Goal: Task Accomplishment & Management: Manage account settings

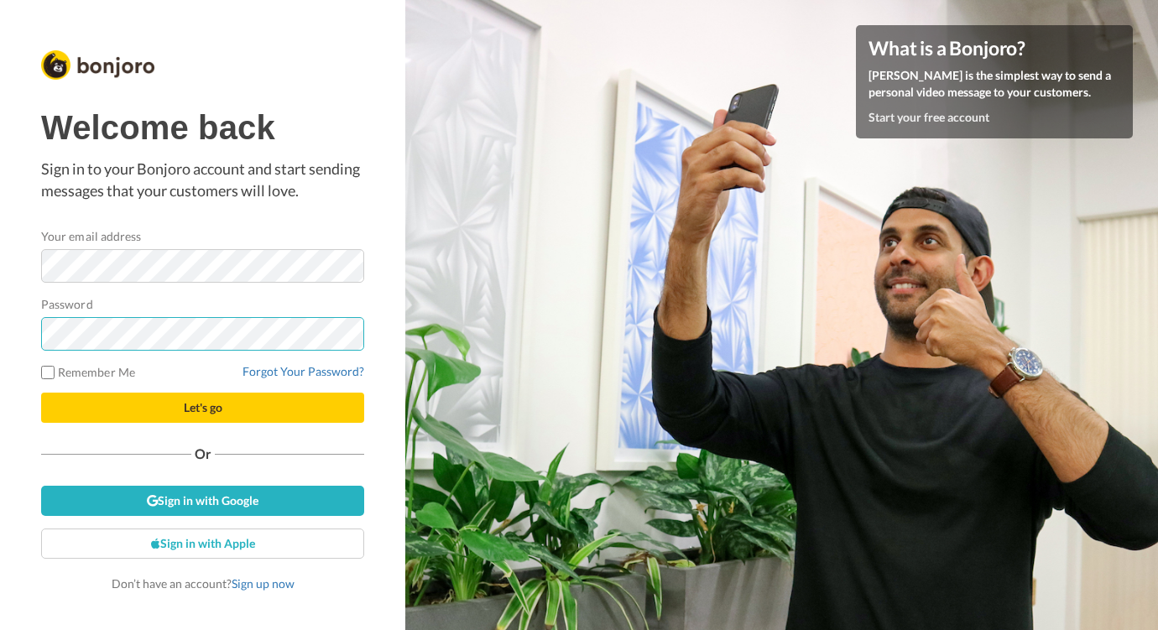
click at [41, 393] on button "Let's go" at bounding box center [202, 408] width 323 height 30
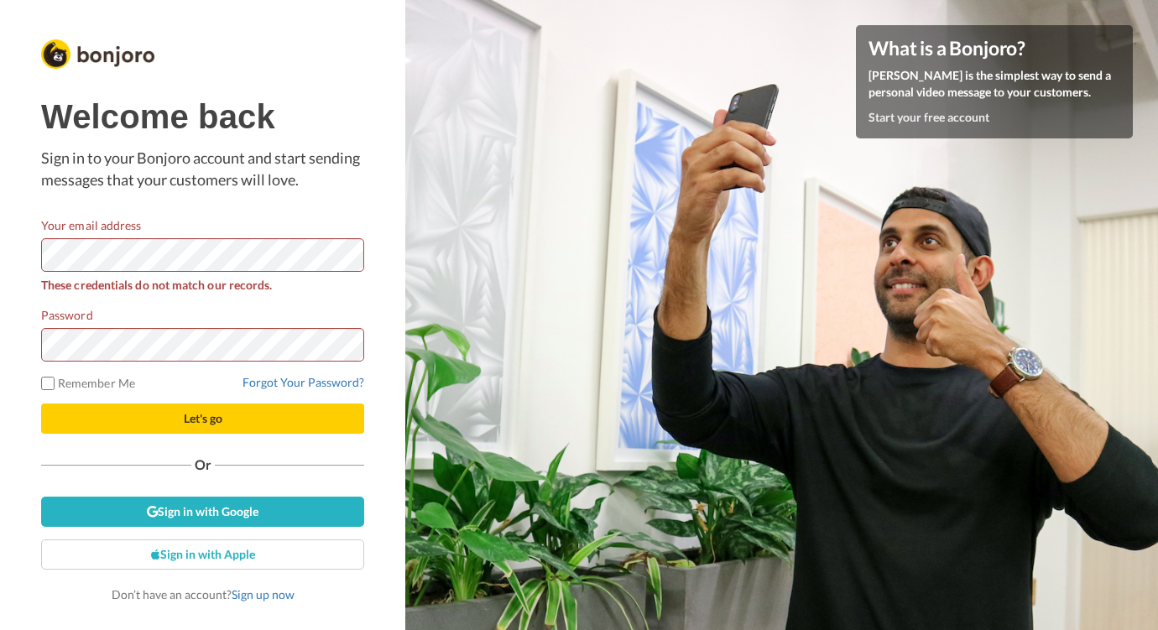
drag, startPoint x: 227, startPoint y: 392, endPoint x: 230, endPoint y: 367, distance: 25.3
click at [227, 392] on form "Your email address These credentials do not match our records. Password Remembe…" at bounding box center [202, 325] width 323 height 217
click at [41, 404] on button "Let's go" at bounding box center [202, 419] width 323 height 30
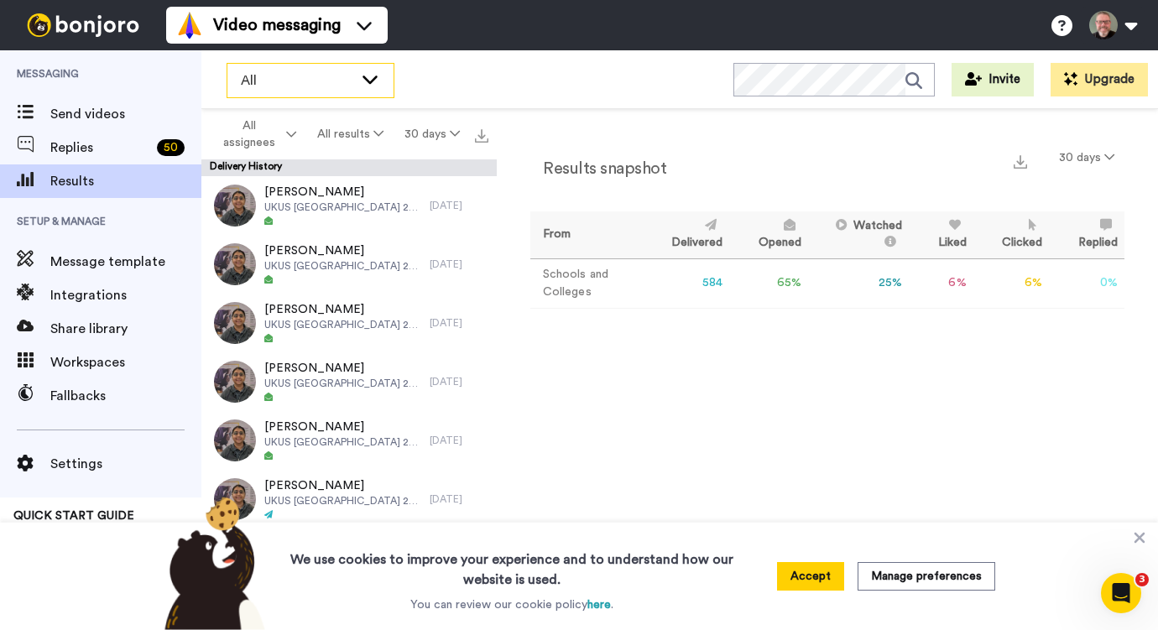
click at [358, 78] on div "All" at bounding box center [310, 81] width 166 height 34
